Goal: Information Seeking & Learning: Understand process/instructions

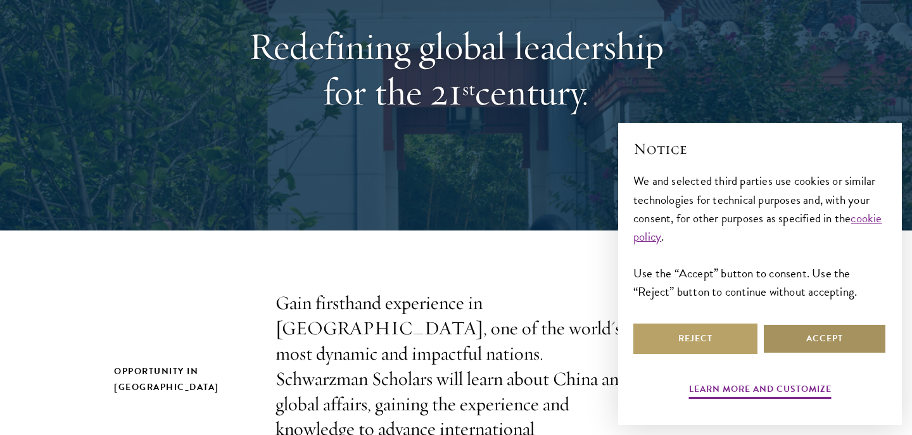
click at [827, 344] on button "Accept" at bounding box center [824, 339] width 124 height 30
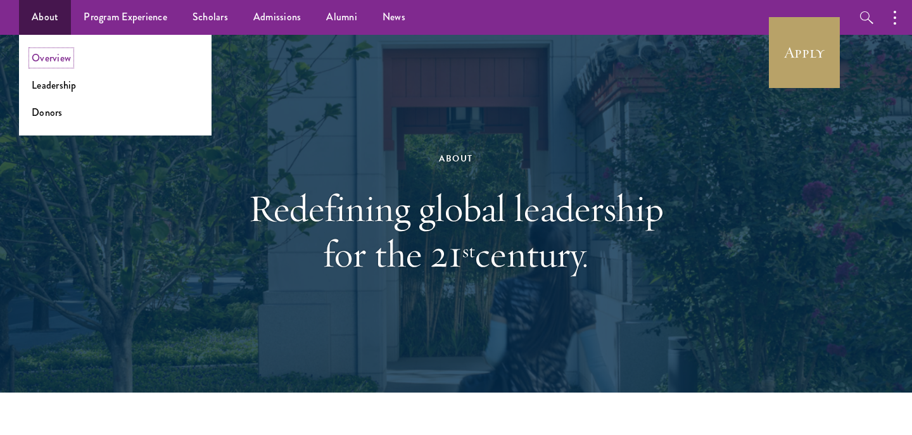
click at [50, 63] on link "Overview" at bounding box center [51, 58] width 39 height 15
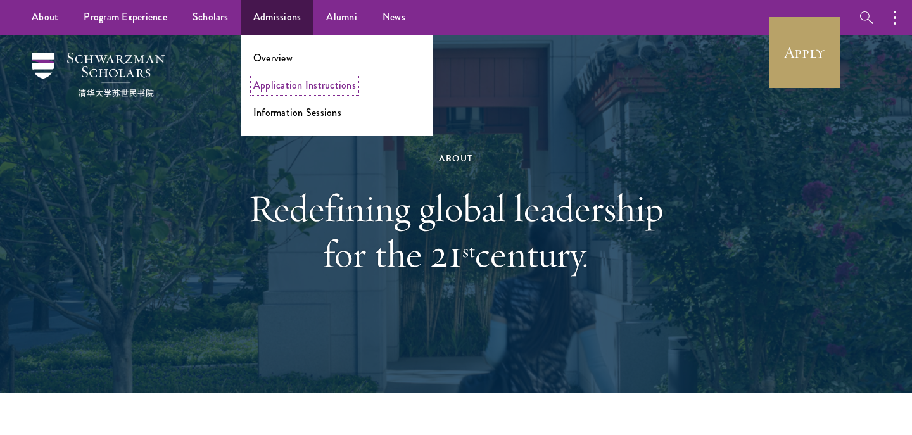
click at [283, 85] on link "Application Instructions" at bounding box center [304, 85] width 103 height 15
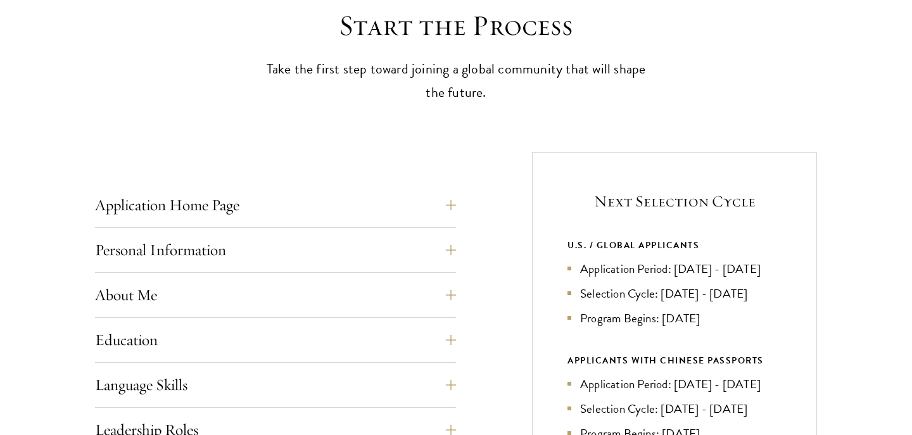
scroll to position [476, 0]
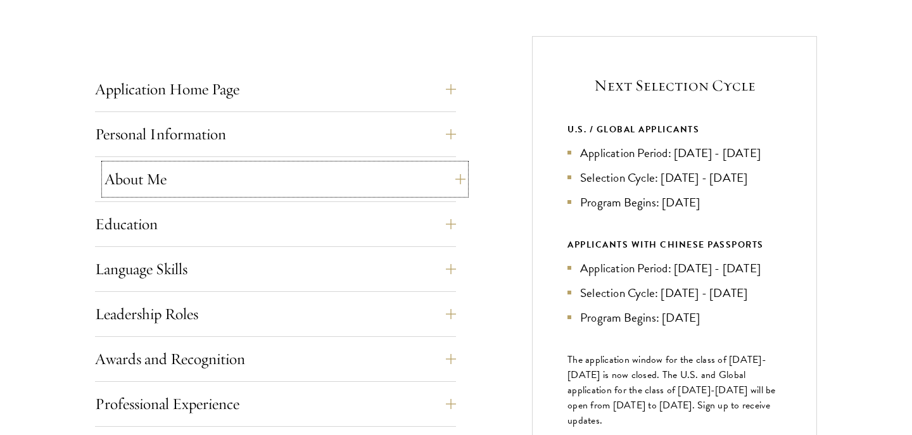
click at [255, 181] on button "About Me" at bounding box center [284, 179] width 361 height 30
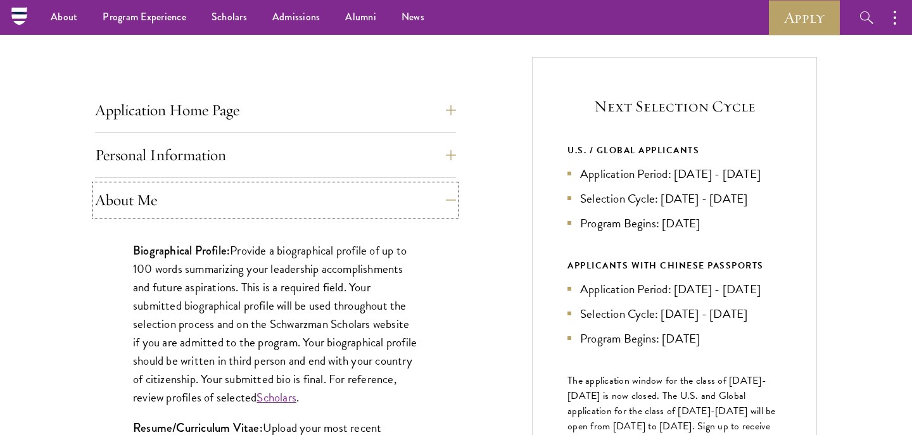
scroll to position [284, 0]
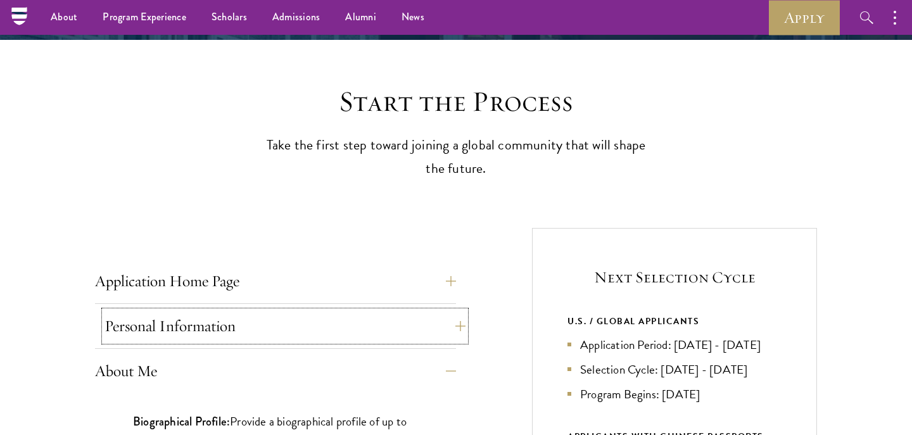
click at [270, 315] on button "Personal Information" at bounding box center [284, 326] width 361 height 30
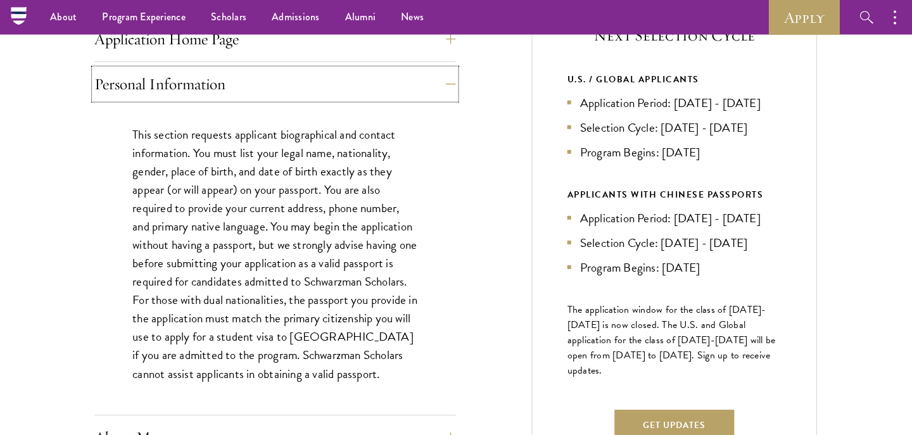
scroll to position [526, 0]
